Goal: Transaction & Acquisition: Book appointment/travel/reservation

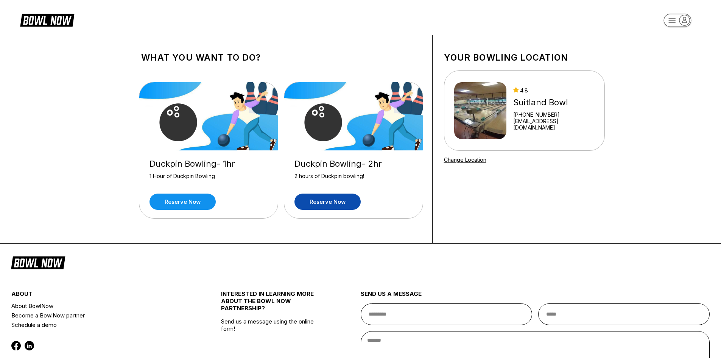
click at [324, 204] on link "Reserve now" at bounding box center [327, 201] width 66 height 16
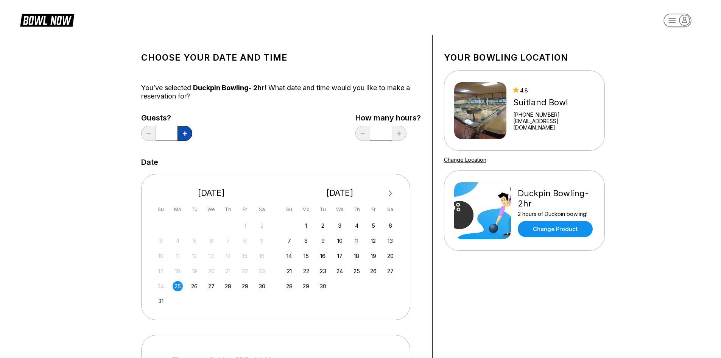
click at [188, 134] on button at bounding box center [184, 133] width 15 height 15
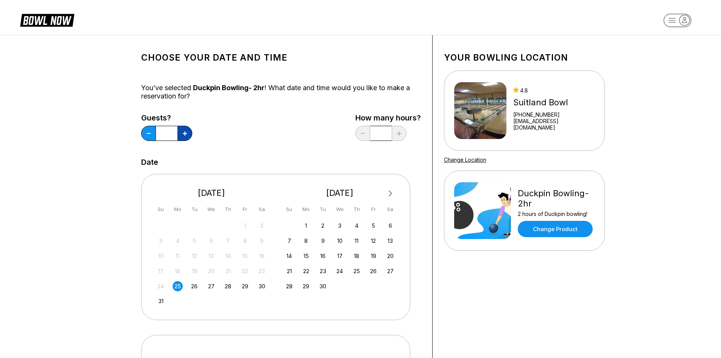
type input "*"
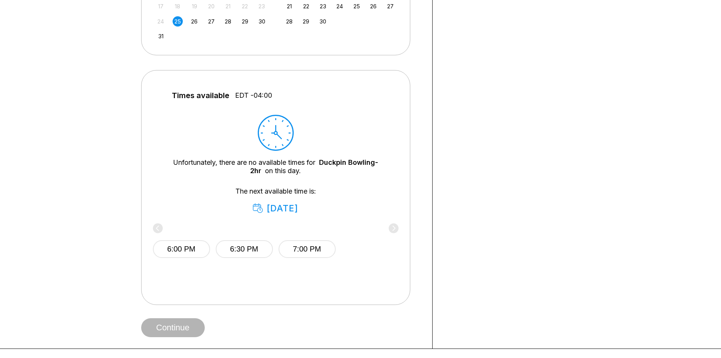
scroll to position [265, 0]
click at [245, 248] on button "6:30 PM" at bounding box center [244, 249] width 57 height 18
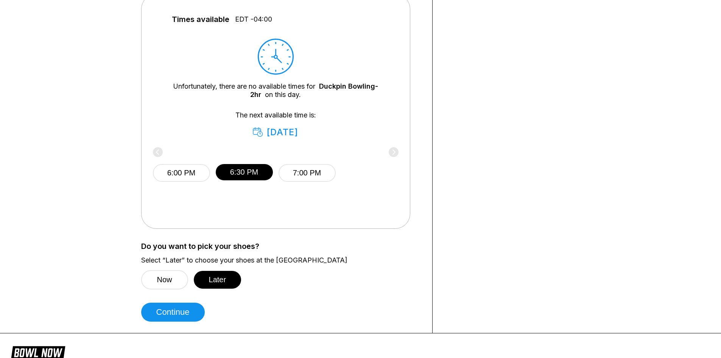
scroll to position [378, 0]
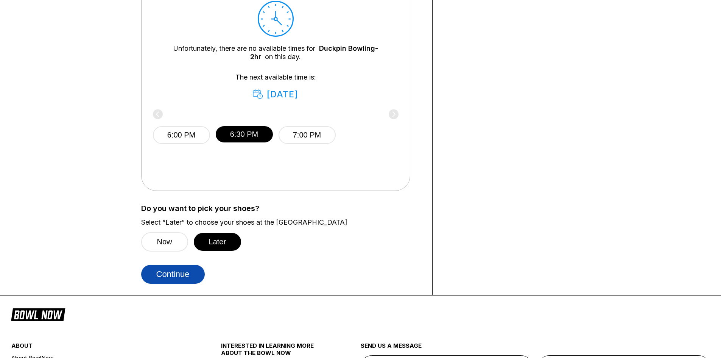
click at [179, 274] on button "Continue" at bounding box center [173, 273] width 64 height 19
select select "**"
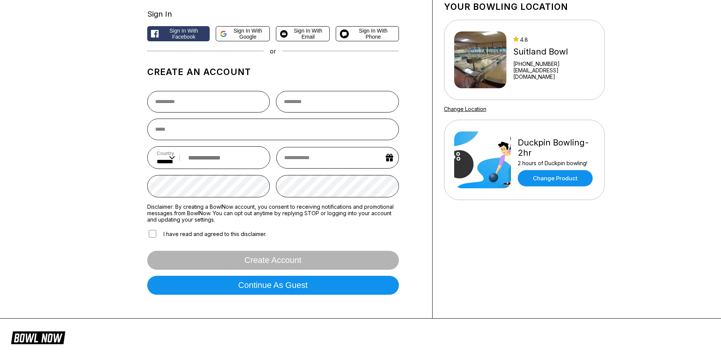
scroll to position [76, 0]
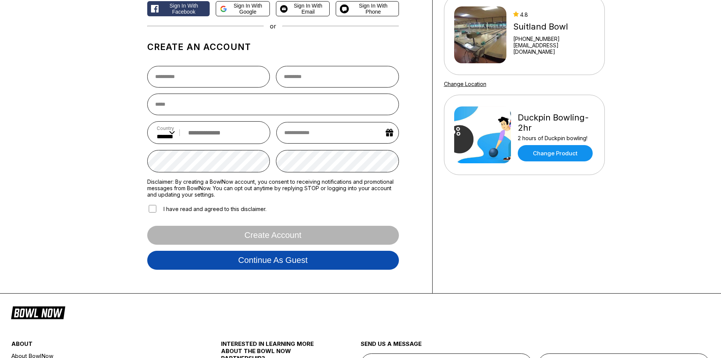
click at [268, 265] on button "Continue as guest" at bounding box center [273, 259] width 252 height 19
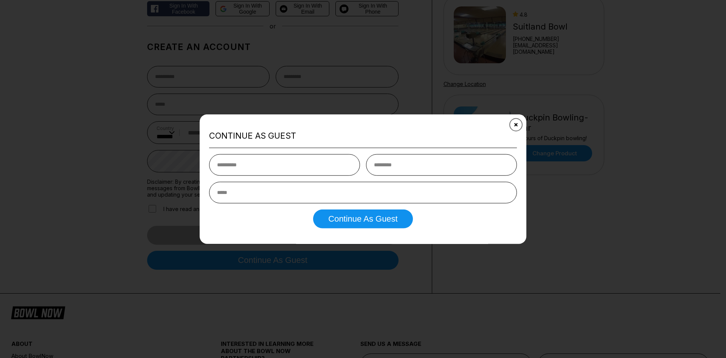
click at [519, 126] on button "Close" at bounding box center [516, 124] width 19 height 19
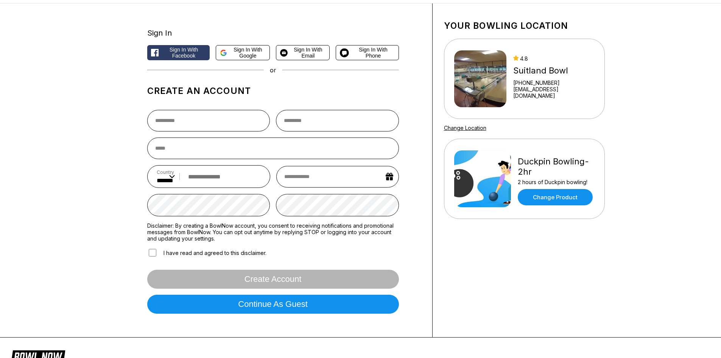
scroll to position [0, 0]
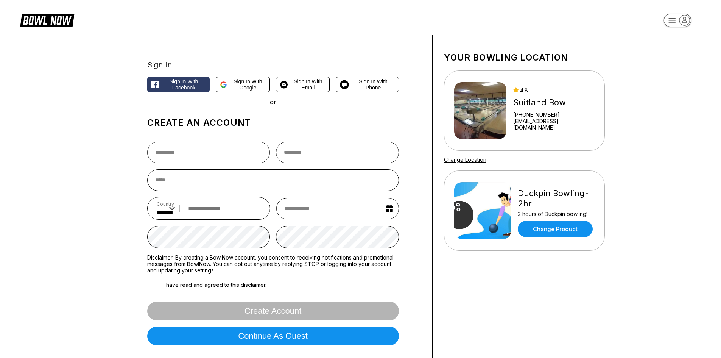
click at [538, 123] on link "[EMAIL_ADDRESS][DOMAIN_NAME]" at bounding box center [553, 124] width 81 height 13
